Goal: Use online tool/utility: Utilize a website feature to perform a specific function

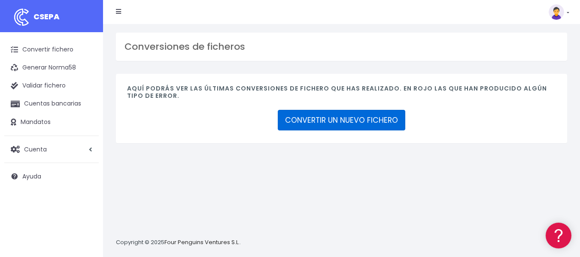
click at [346, 119] on link "CONVERTIR UN NUEVO FICHERO" at bounding box center [342, 120] width 128 height 21
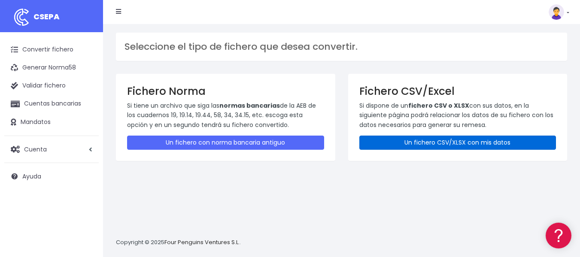
click at [396, 141] on link "Un fichero CSV/XLSX con mis datos" at bounding box center [458, 143] width 197 height 14
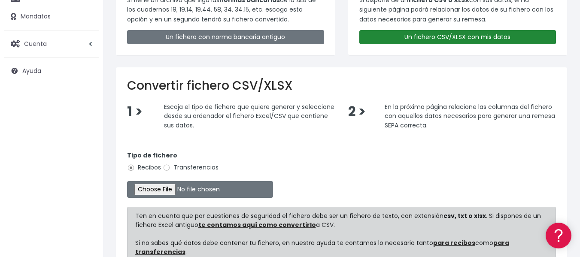
scroll to position [106, 0]
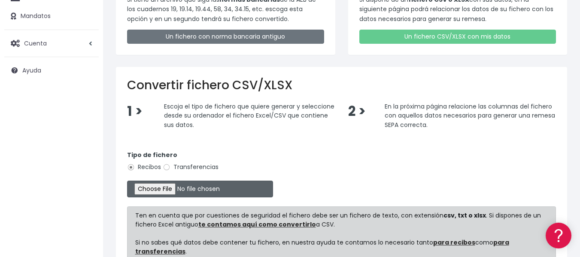
click at [164, 189] on input "file" at bounding box center [200, 189] width 146 height 17
type input "C:\fakepath\tasa1_ibercaja_campos_v3.xlsx"
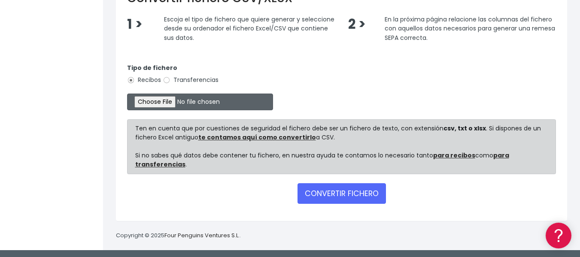
scroll to position [195, 0]
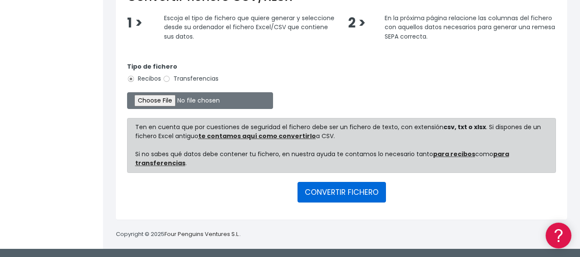
click at [363, 195] on button "CONVERTIR FICHERO" at bounding box center [342, 192] width 88 height 21
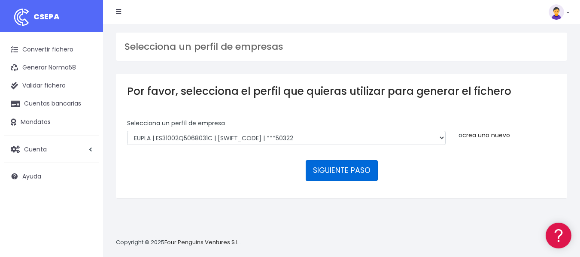
click at [338, 168] on button "SIGUIENTE PASO" at bounding box center [342, 170] width 72 height 21
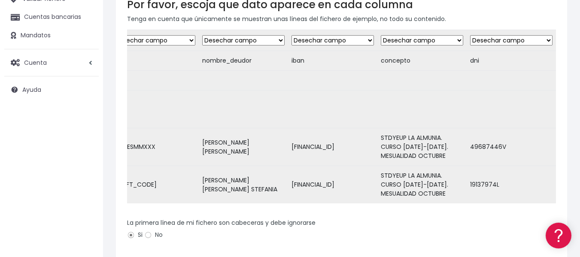
scroll to position [0, 2079]
click at [541, 40] on select "Desechar campo Cliente: nombre Cliente: DNI Cliente: Email Cliente: Dirección C…" at bounding box center [511, 40] width 82 height 10
select select "taxid"
click at [470, 35] on select "Desechar campo Cliente: nombre Cliente: DNI Cliente: Email Cliente: Dirección C…" at bounding box center [511, 40] width 82 height 10
click at [453, 39] on select "Desechar campo Cliente: nombre Cliente: DNI Cliente: Email Cliente: Dirección C…" at bounding box center [422, 40] width 82 height 10
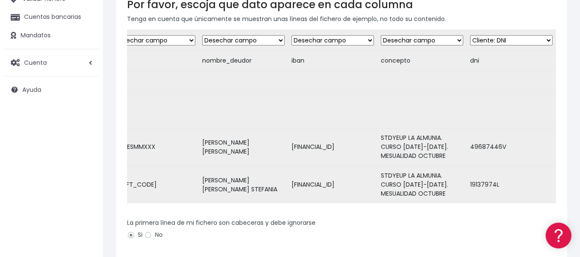
select select "description"
click at [381, 35] on select "Desechar campo Cliente: nombre Cliente: DNI Cliente: Email Cliente: Dirección C…" at bounding box center [422, 40] width 82 height 10
click at [410, 42] on select "Desechar campo Cliente: nombre Cliente: DNI Cliente: Email Cliente: Dirección C…" at bounding box center [422, 40] width 82 height 10
click at [381, 35] on select "Desechar campo Cliente: nombre Cliente: DNI Cliente: Email Cliente: Dirección C…" at bounding box center [422, 40] width 82 height 10
click at [363, 40] on select "Desechar campo Cliente: nombre Cliente: DNI Cliente: Email Cliente: Dirección C…" at bounding box center [333, 40] width 82 height 10
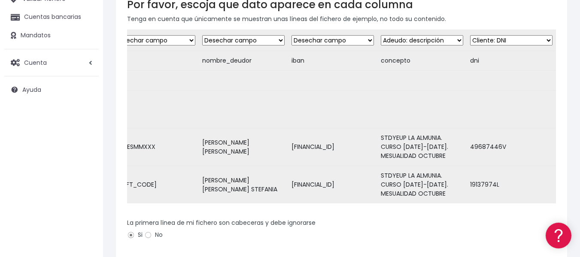
select select "iban"
click at [292, 35] on select "Desechar campo Cliente: nombre Cliente: DNI Cliente: Email Cliente: Dirección C…" at bounding box center [333, 40] width 82 height 10
click at [273, 40] on select "Desechar campo Cliente: nombre Cliente: DNI Cliente: Email Cliente: Dirección C…" at bounding box center [243, 40] width 82 height 10
select select "debtor"
click at [202, 35] on select "Desechar campo Cliente: nombre Cliente: DNI Cliente: Email Cliente: Dirección C…" at bounding box center [243, 40] width 82 height 10
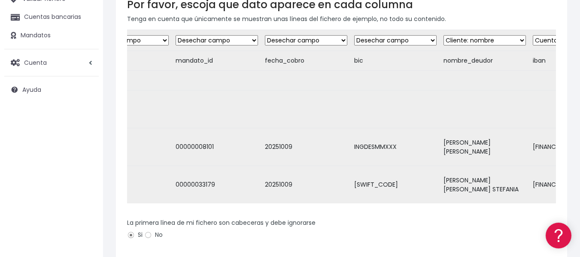
scroll to position [0, 1810]
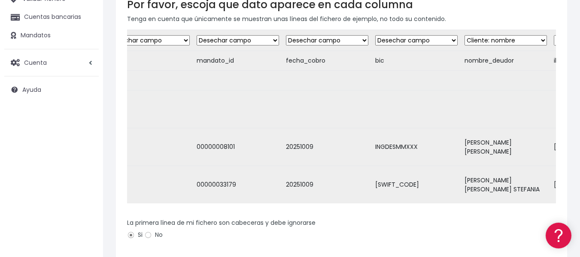
click at [452, 38] on select "Desechar campo Cliente: nombre Cliente: DNI Cliente: Email Cliente: Dirección C…" at bounding box center [416, 40] width 82 height 10
select select "bic"
click at [375, 35] on select "Desechar campo Cliente: nombre Cliente: DNI Cliente: Email Cliente: Dirección C…" at bounding box center [416, 40] width 82 height 10
click at [363, 39] on select "Desechar campo Cliente: nombre Cliente: DNI Cliente: Email Cliente: Dirección C…" at bounding box center [327, 40] width 82 height 10
select select "date"
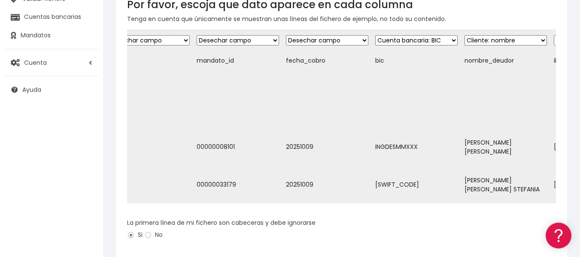
click at [286, 35] on select "Desechar campo Cliente: nombre Cliente: DNI Cliente: Email Cliente: Dirección C…" at bounding box center [327, 40] width 82 height 10
click at [275, 39] on select "Desechar campo Cliente: nombre Cliente: DNI Cliente: Email Cliente: Dirección C…" at bounding box center [238, 40] width 82 height 10
select select "mandate_reference"
click at [197, 35] on select "Desechar campo Cliente: nombre Cliente: DNI Cliente: Email Cliente: Dirección C…" at bounding box center [238, 40] width 82 height 10
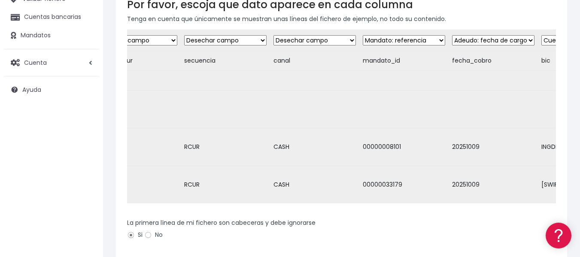
scroll to position [0, 1641]
click at [355, 40] on select "Desechar campo Cliente: nombre Cliente: DNI Cliente: Email Cliente: Dirección C…" at bounding box center [318, 40] width 82 height 10
click at [358, 28] on div "Por favor, escoja que dato aparece en cada columna Tenga en cuenta que únicamen…" at bounding box center [341, 174] width 451 height 375
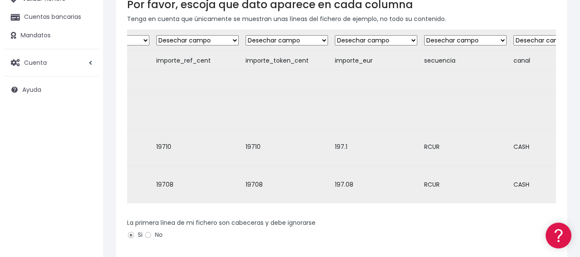
scroll to position [0, 1395]
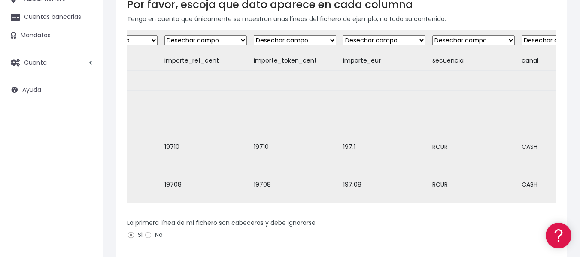
click at [415, 39] on select "Desechar campo Cliente: nombre Cliente: DNI Cliente: Email Cliente: Dirección C…" at bounding box center [384, 40] width 82 height 10
select select "amount"
click at [343, 35] on select "Desechar campo Cliente: nombre Cliente: DNI Cliente: Email Cliente: Dirección C…" at bounding box center [384, 40] width 82 height 10
click at [331, 40] on select "Desechar campo Cliente: nombre Cliente: DNI Cliente: Email Cliente: Dirección C…" at bounding box center [295, 40] width 82 height 10
select select "customer_reference"
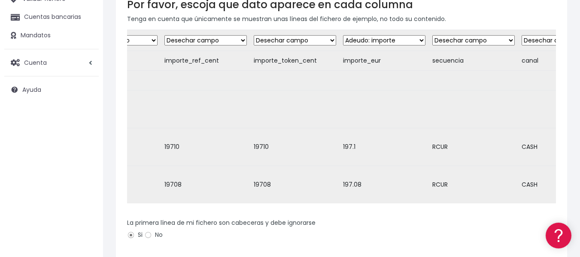
click at [254, 35] on select "Desechar campo Cliente: nombre Cliente: DNI Cliente: Email Cliente: Dirección C…" at bounding box center [295, 40] width 82 height 10
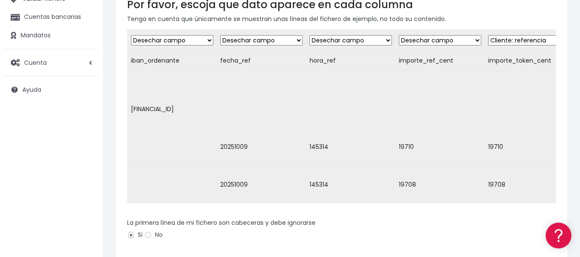
scroll to position [0, 1148]
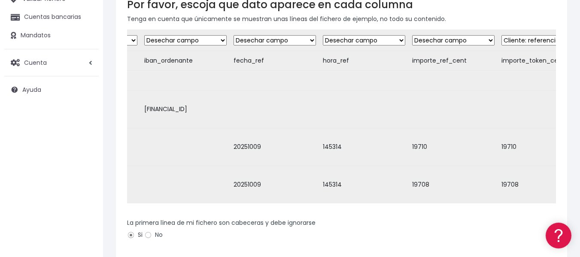
click at [311, 40] on select "Desechar campo Cliente: nombre Cliente: DNI Cliente: Email Cliente: Dirección C…" at bounding box center [275, 40] width 82 height 10
click at [326, 52] on td "hora_ref" at bounding box center [364, 61] width 89 height 20
click at [223, 40] on select "Desechar campo Cliente: nombre Cliente: DNI Cliente: Email Cliente: Dirección C…" at bounding box center [185, 40] width 82 height 10
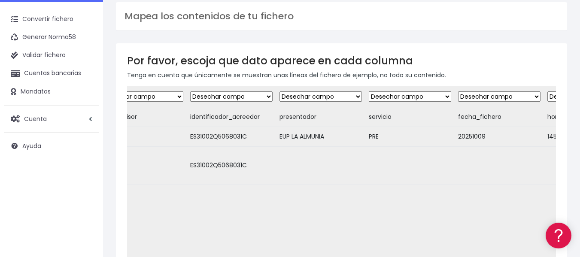
scroll to position [0, 0]
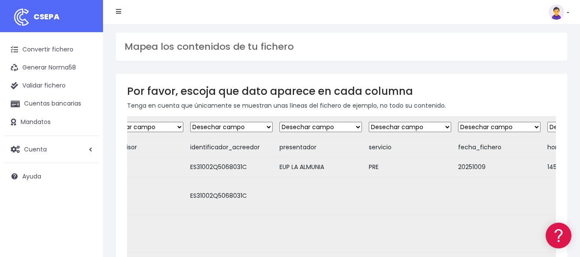
click at [220, 167] on td "ES31002Q5068031C" at bounding box center [231, 168] width 89 height 20
copy td "ES31002Q5068031C"
drag, startPoint x: 279, startPoint y: 147, endPoint x: 317, endPoint y: 149, distance: 37.4
click at [317, 149] on td "presentador" at bounding box center [320, 148] width 89 height 20
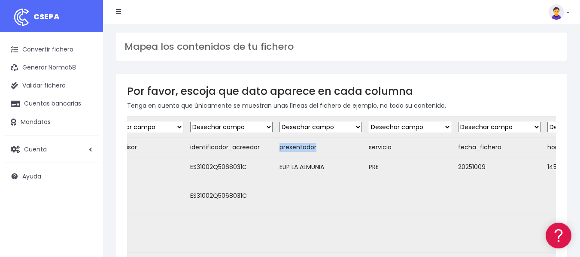
copy td "presentador"
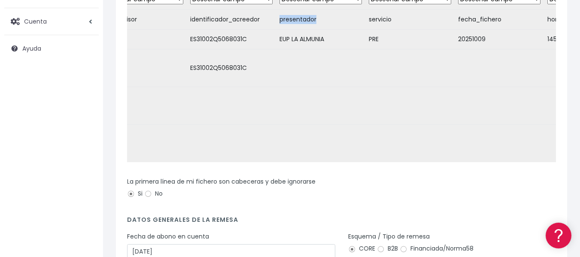
scroll to position [128, 0]
click at [474, 39] on td "20251009" at bounding box center [499, 39] width 89 height 20
copy td "20251009"
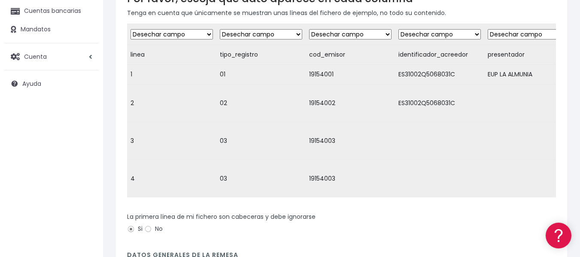
scroll to position [92, 0]
click at [324, 74] on td "19154001" at bounding box center [350, 75] width 89 height 20
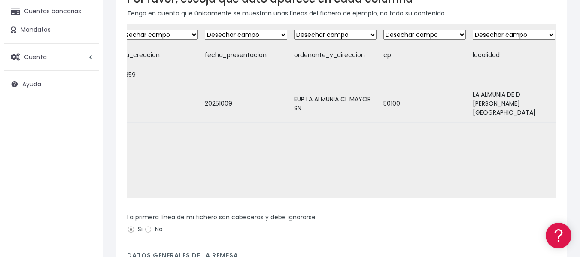
scroll to position [0, 658]
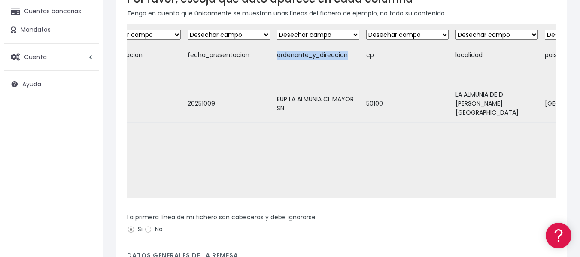
drag, startPoint x: 351, startPoint y: 54, endPoint x: 277, endPoint y: 56, distance: 74.3
click at [277, 56] on td "ordenante_y_direccion" at bounding box center [318, 56] width 89 height 20
copy td "ordenante_y_direccion"
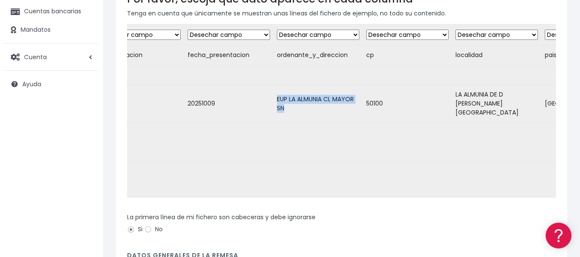
drag, startPoint x: 292, startPoint y: 104, endPoint x: 274, endPoint y: 95, distance: 20.2
click at [274, 95] on td "EUP LA ALMUNIA CL MAYOR SN" at bounding box center [318, 104] width 89 height 38
copy td "EUP LA ALMUNIA CL MAYOR SN"
click at [371, 55] on td "cp" at bounding box center [407, 56] width 89 height 20
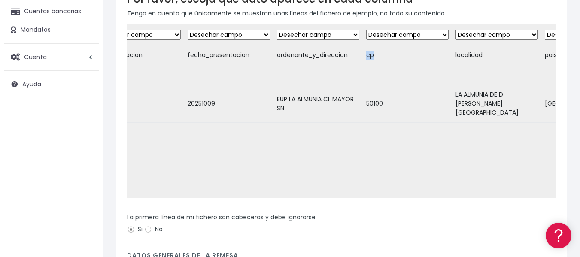
copy td "cp"
click at [372, 97] on td "50100" at bounding box center [407, 104] width 89 height 38
copy td "50100"
click at [254, 34] on select "Desechar campo Cliente: nombre Cliente: DNI Cliente: Email Cliente: Dirección C…" at bounding box center [229, 35] width 82 height 10
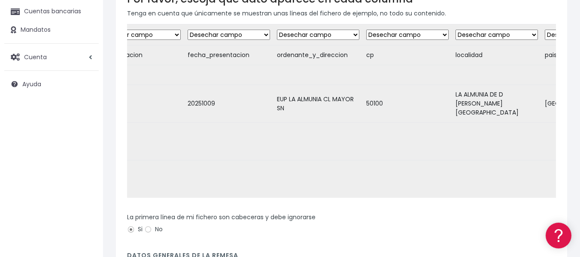
click at [471, 58] on td "localidad" at bounding box center [496, 56] width 89 height 20
copy td "localidad"
drag, startPoint x: 491, startPoint y: 106, endPoint x: 449, endPoint y: 97, distance: 42.9
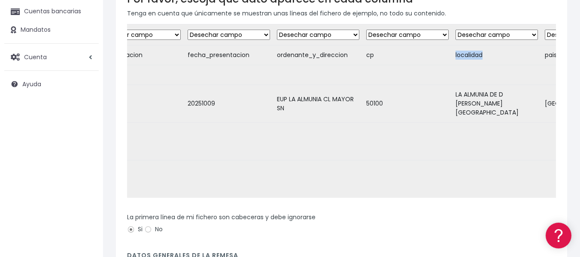
copy tr "LA ALMUNIA DE [PERSON_NAME][GEOGRAPHIC_DATA]"
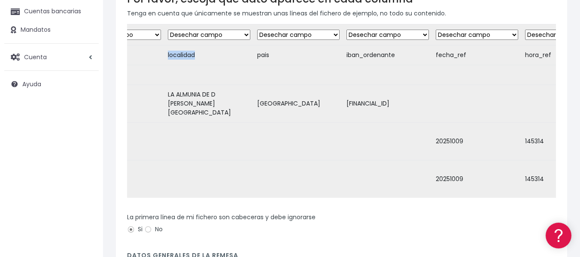
scroll to position [0, 966]
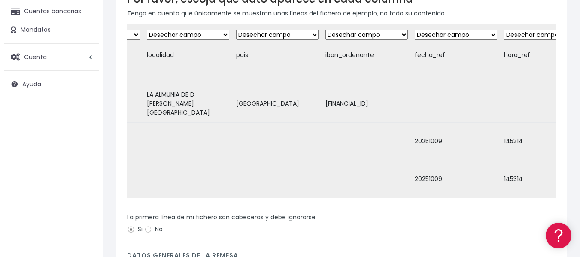
click at [239, 57] on td "pais" at bounding box center [277, 56] width 89 height 20
copy td "pais"
click at [249, 97] on td "[GEOGRAPHIC_DATA]" at bounding box center [277, 104] width 89 height 38
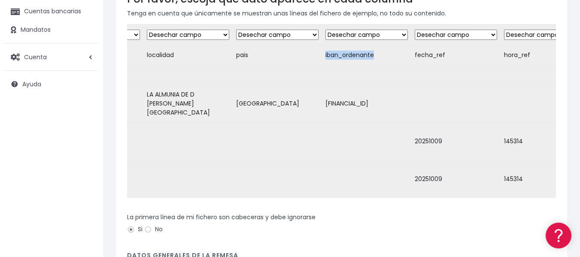
drag, startPoint x: 324, startPoint y: 55, endPoint x: 378, endPoint y: 54, distance: 53.7
click at [378, 54] on td "iban_ordenante" at bounding box center [366, 56] width 89 height 20
click at [366, 98] on td "[FINANCIAL_ID]" at bounding box center [366, 104] width 89 height 38
drag, startPoint x: 449, startPoint y: 55, endPoint x: 414, endPoint y: 52, distance: 35.0
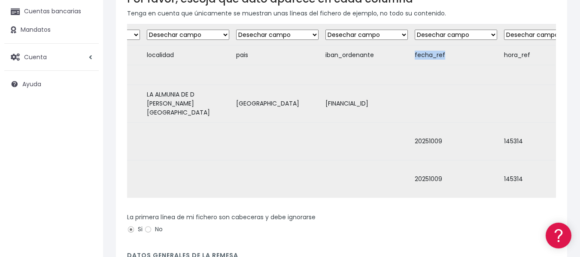
click at [414, 52] on td "fecha_ref" at bounding box center [455, 56] width 89 height 20
click at [431, 129] on td "20251009" at bounding box center [455, 142] width 89 height 38
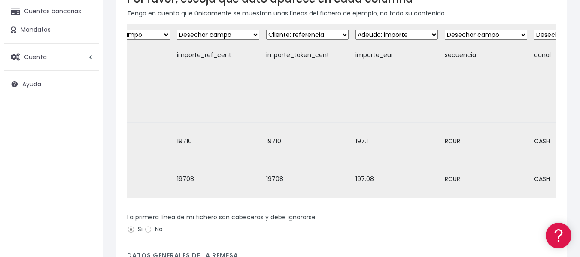
scroll to position [0, 1384]
drag, startPoint x: 397, startPoint y: 56, endPoint x: 354, endPoint y: 53, distance: 42.6
click at [354, 53] on td "importe_eur" at bounding box center [395, 56] width 89 height 20
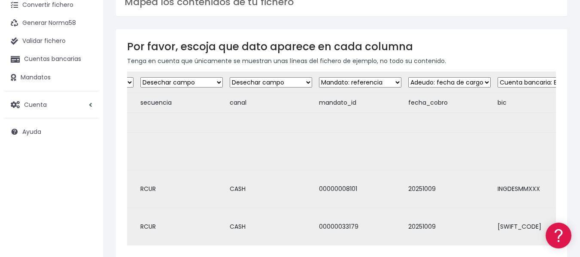
scroll to position [0, 1685]
click at [310, 81] on select "Desechar campo Cliente: nombre Cliente: DNI Cliente: Email Cliente: Dirección C…" at bounding box center [273, 82] width 82 height 10
click at [309, 81] on select "Desechar campo Cliente: nombre Cliente: DNI Cliente: Email Cliente: Dirección C…" at bounding box center [273, 82] width 82 height 10
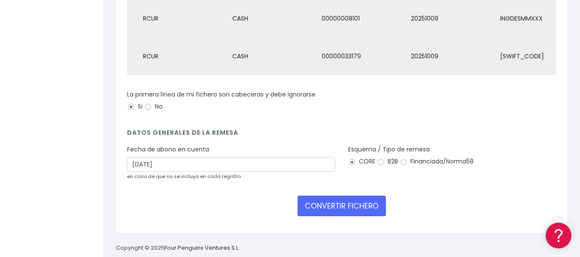
scroll to position [216, 0]
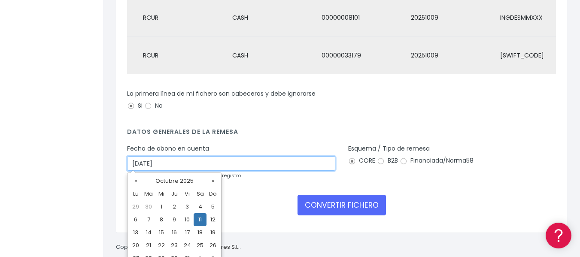
click at [189, 161] on input "11/10/2025" at bounding box center [231, 163] width 208 height 15
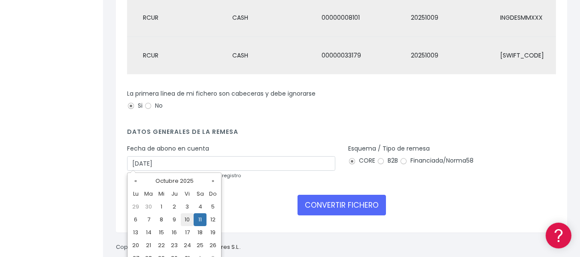
click at [186, 219] on td "10" at bounding box center [187, 219] width 13 height 13
type input "[DATE]"
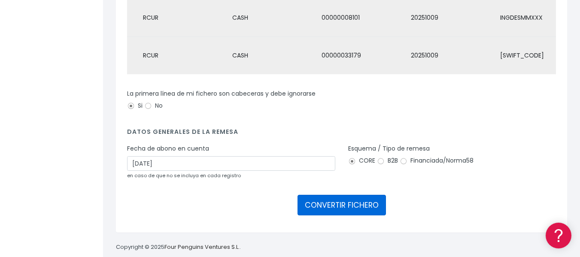
click at [330, 199] on button "CONVERTIR FICHERO" at bounding box center [342, 205] width 88 height 21
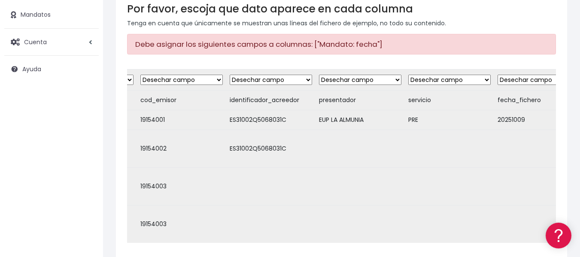
scroll to position [0, 164]
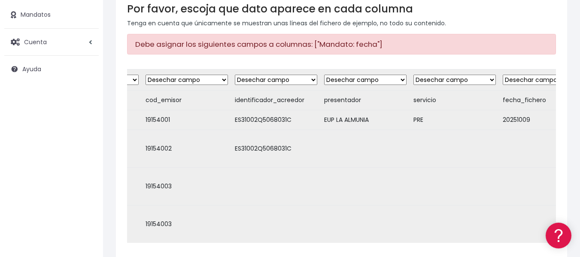
click at [345, 79] on select "Desechar campo Cliente: nombre Cliente: DNI Cliente: Email Cliente: Dirección C…" at bounding box center [365, 80] width 82 height 10
click at [450, 175] on td at bounding box center [454, 187] width 89 height 38
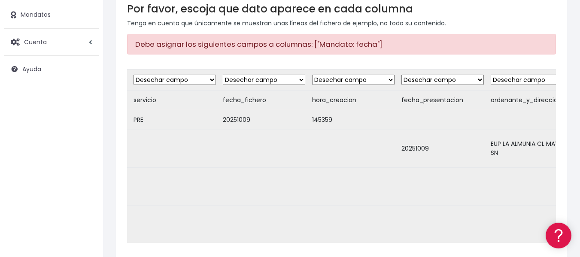
scroll to position [0, 456]
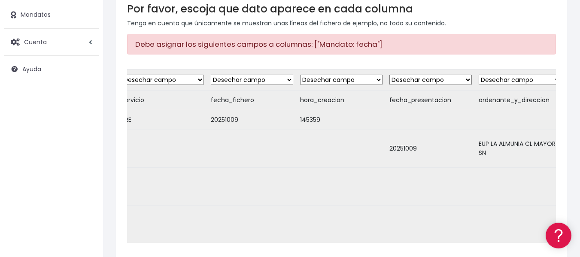
click at [406, 143] on td "20251009" at bounding box center [430, 149] width 89 height 38
click at [468, 79] on select "Desechar campo Cliente: nombre Cliente: DNI Cliente: Email Cliente: Dirección C…" at bounding box center [431, 80] width 82 height 10
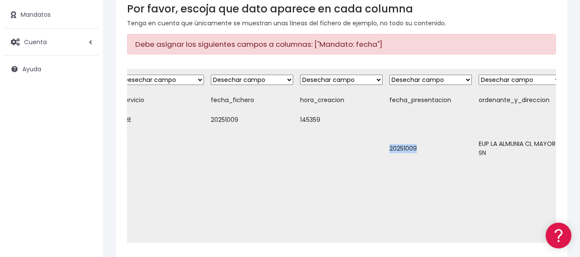
click at [468, 77] on select "Desechar campo Cliente: nombre Cliente: DNI Cliente: Email Cliente: Dirección C…" at bounding box center [431, 80] width 82 height 10
select select "mandate_signed_at"
click at [390, 75] on select "Desechar campo Cliente: nombre Cliente: DNI Cliente: Email Cliente: Dirección C…" at bounding box center [431, 80] width 82 height 10
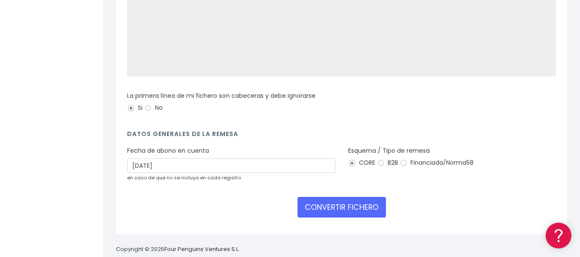
scroll to position [286, 0]
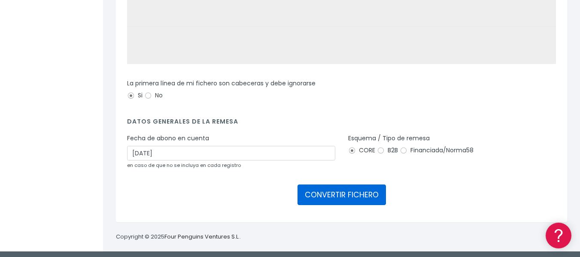
click at [363, 192] on button "CONVERTIR FICHERO" at bounding box center [342, 195] width 88 height 21
